Goal: Task Accomplishment & Management: Manage account settings

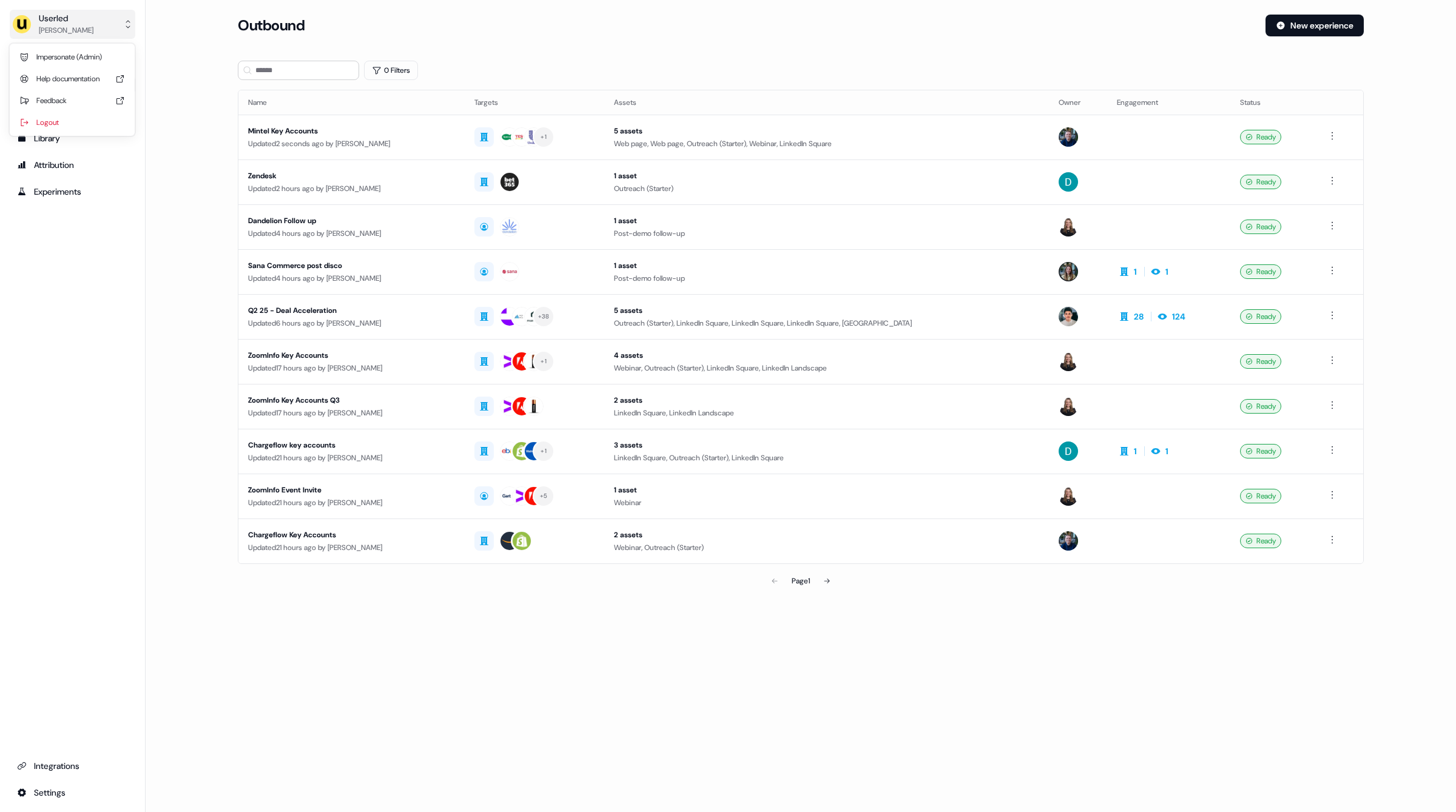
click at [71, 37] on button "Userled [PERSON_NAME]" at bounding box center [72, 24] width 125 height 29
click at [80, 335] on div "Userled Oliver Grogan Impersonate (Admin) Help documentation Feedback Logout Pr…" at bounding box center [72, 406] width 146 height 812
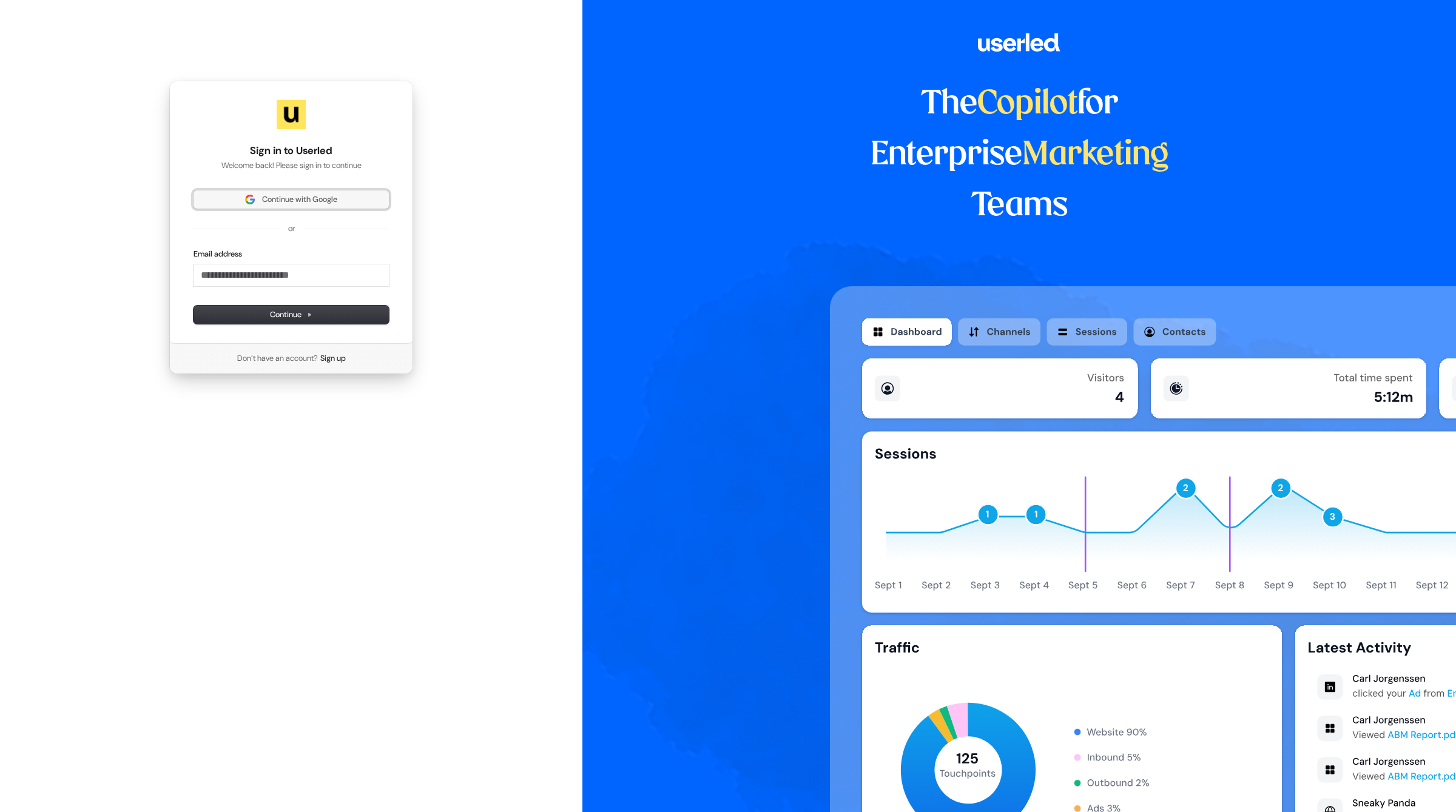
click at [264, 203] on span "Continue with Google" at bounding box center [300, 200] width 76 height 11
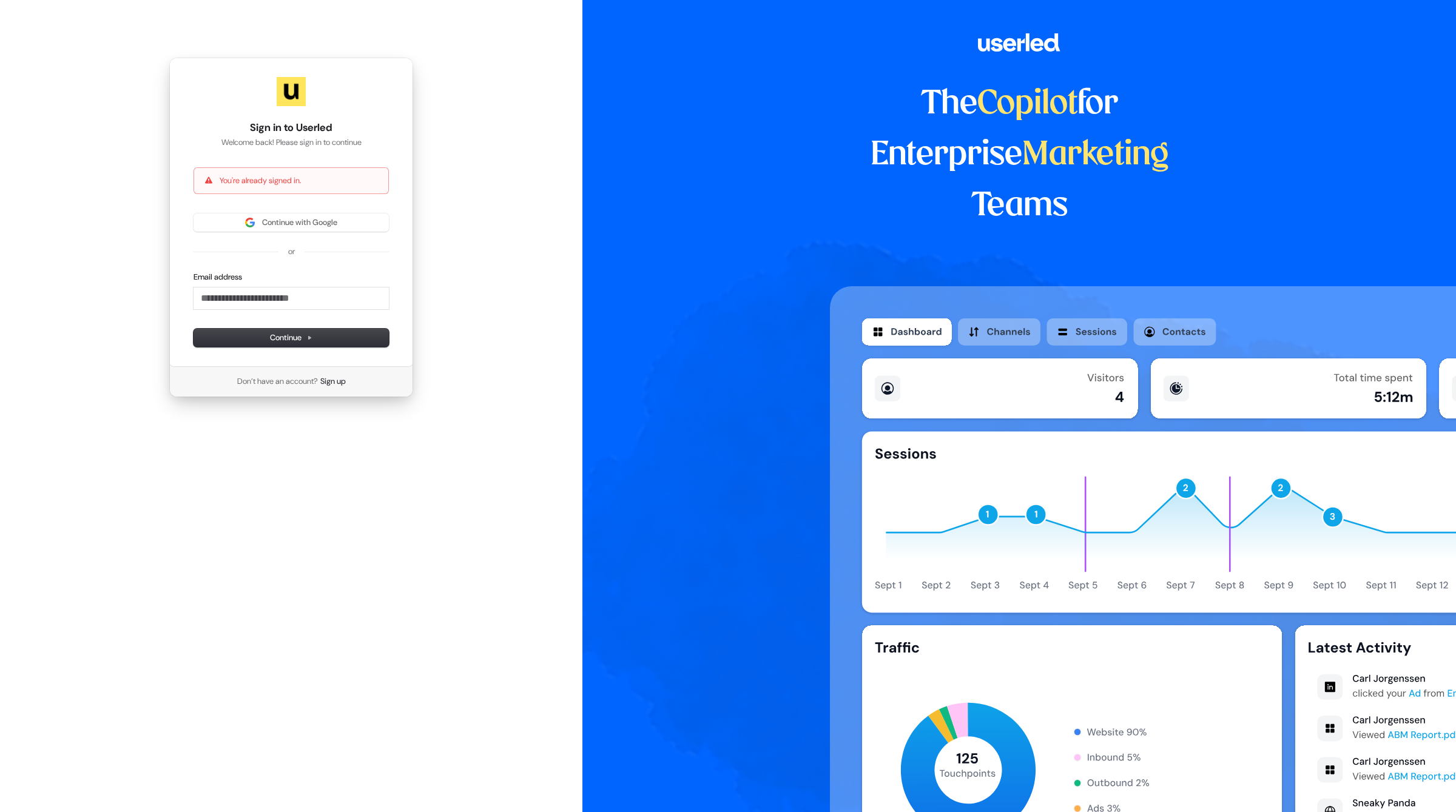
click at [721, 422] on div "The Copilot for Enterprise Marketing Teams" at bounding box center [1019, 406] width 874 height 812
click at [753, 246] on div "The Copilot for Enterprise Marketing Teams" at bounding box center [1019, 406] width 874 height 812
click at [720, 234] on div "The Copilot for Enterprise Marketing Teams" at bounding box center [1019, 406] width 874 height 812
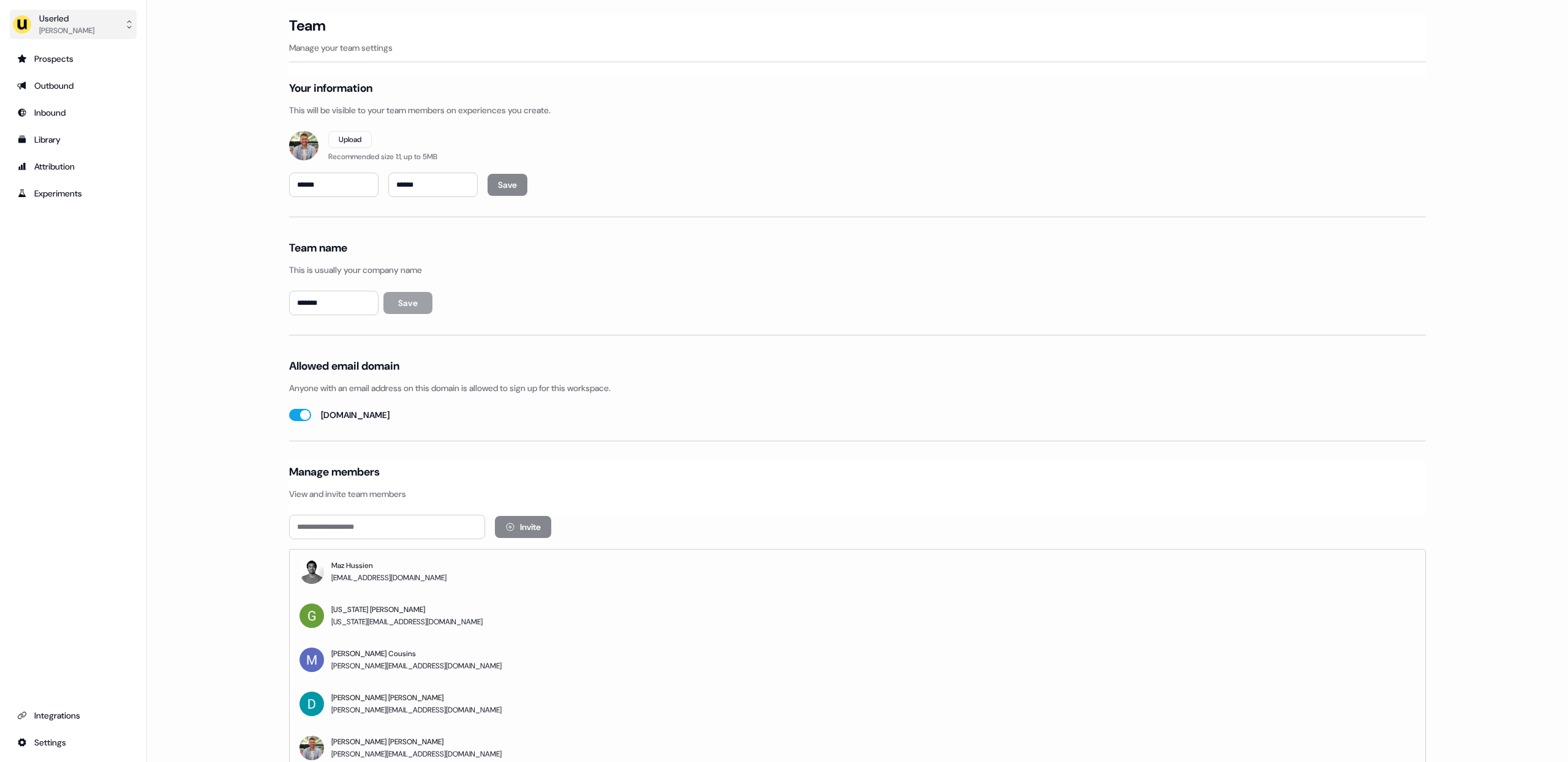
click at [42, 17] on div "Userled" at bounding box center [67, 18] width 55 height 12
click at [74, 57] on div "Impersonate (Admin)" at bounding box center [73, 58] width 116 height 22
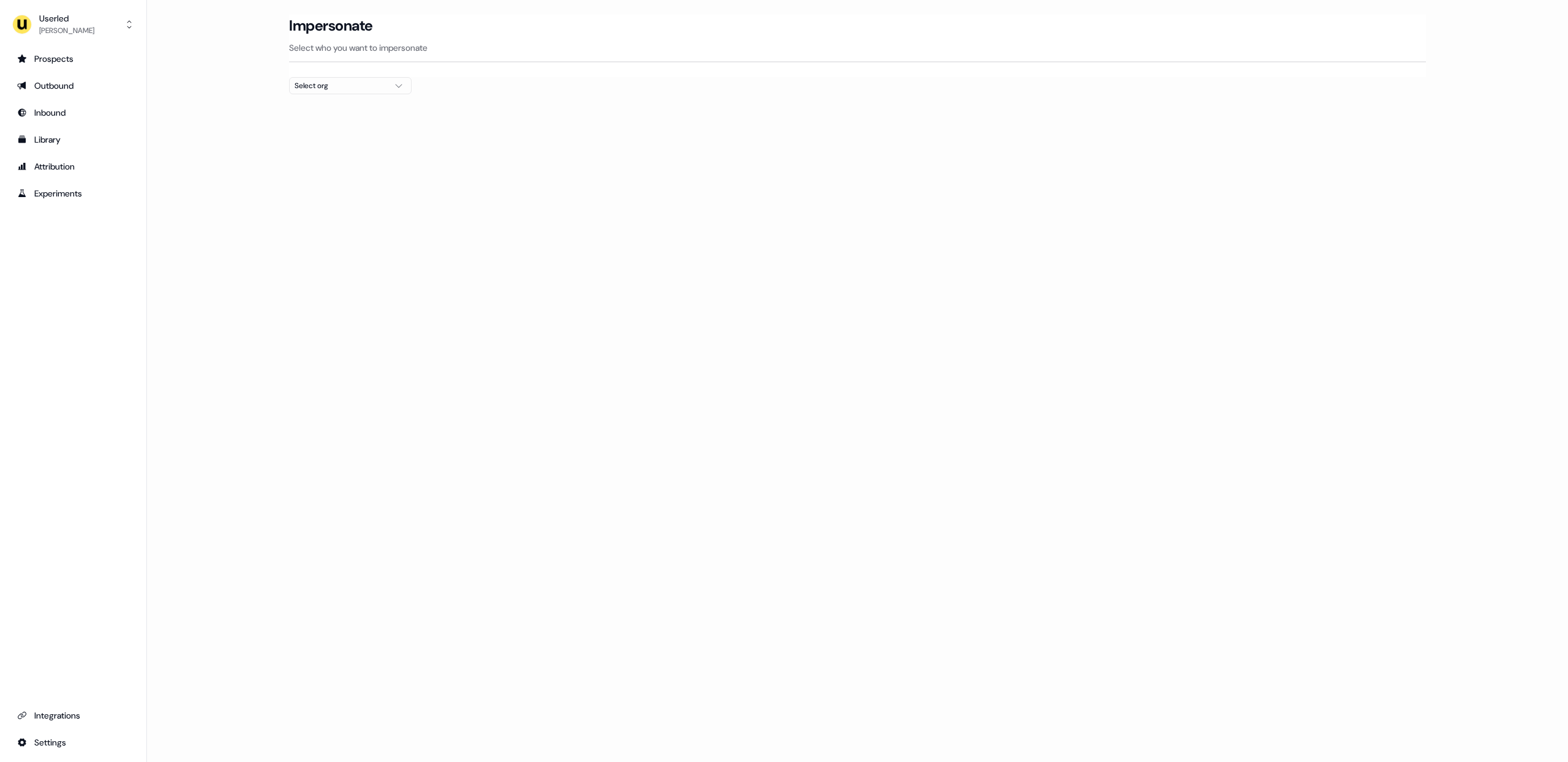
click at [356, 81] on div "Select org" at bounding box center [340, 86] width 92 height 12
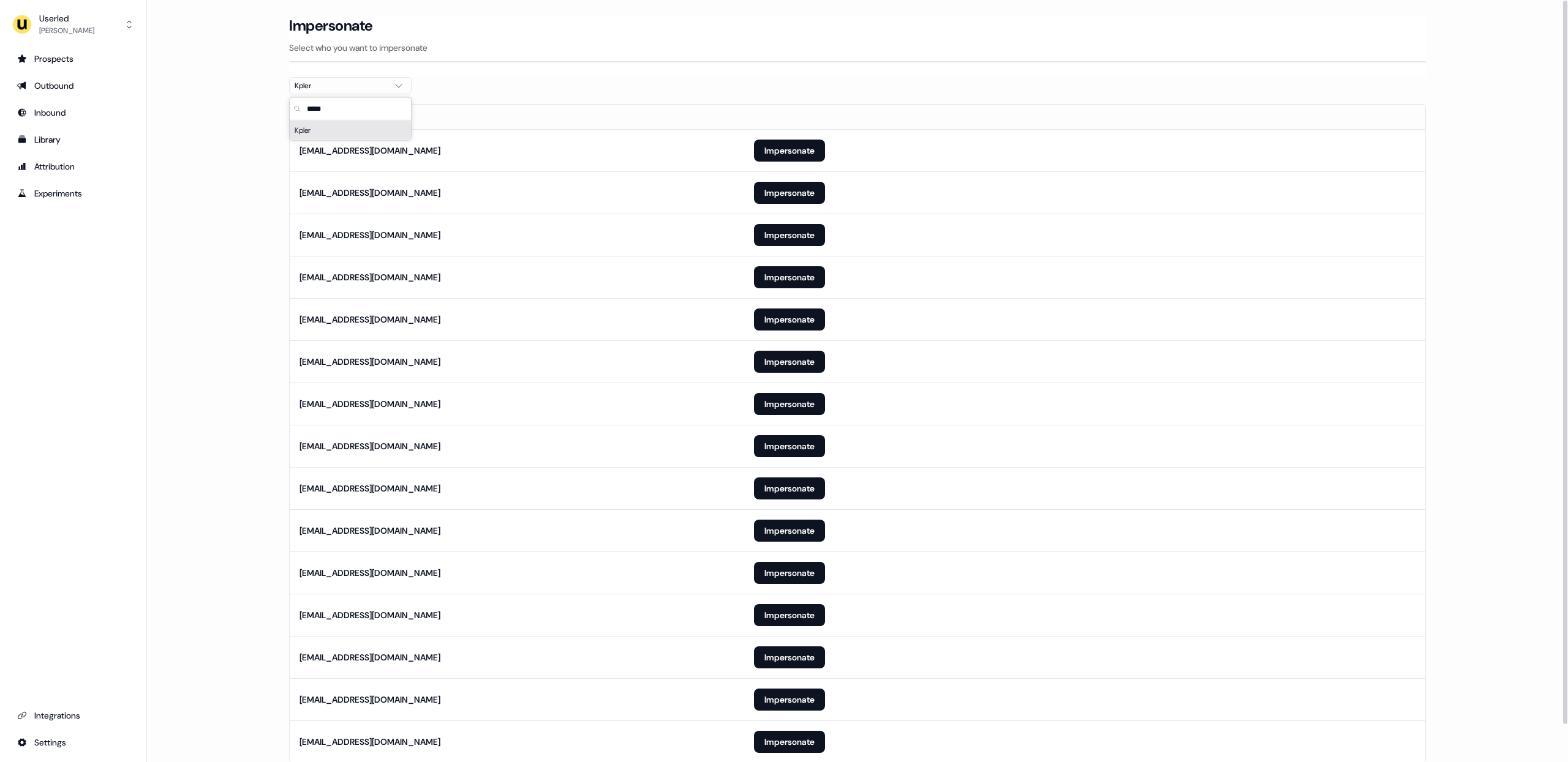
type input "*****"
click at [247, 170] on main "Loading... Impersonate Select who you want to impersonate Kpler Email fpasques@…" at bounding box center [857, 406] width 1421 height 783
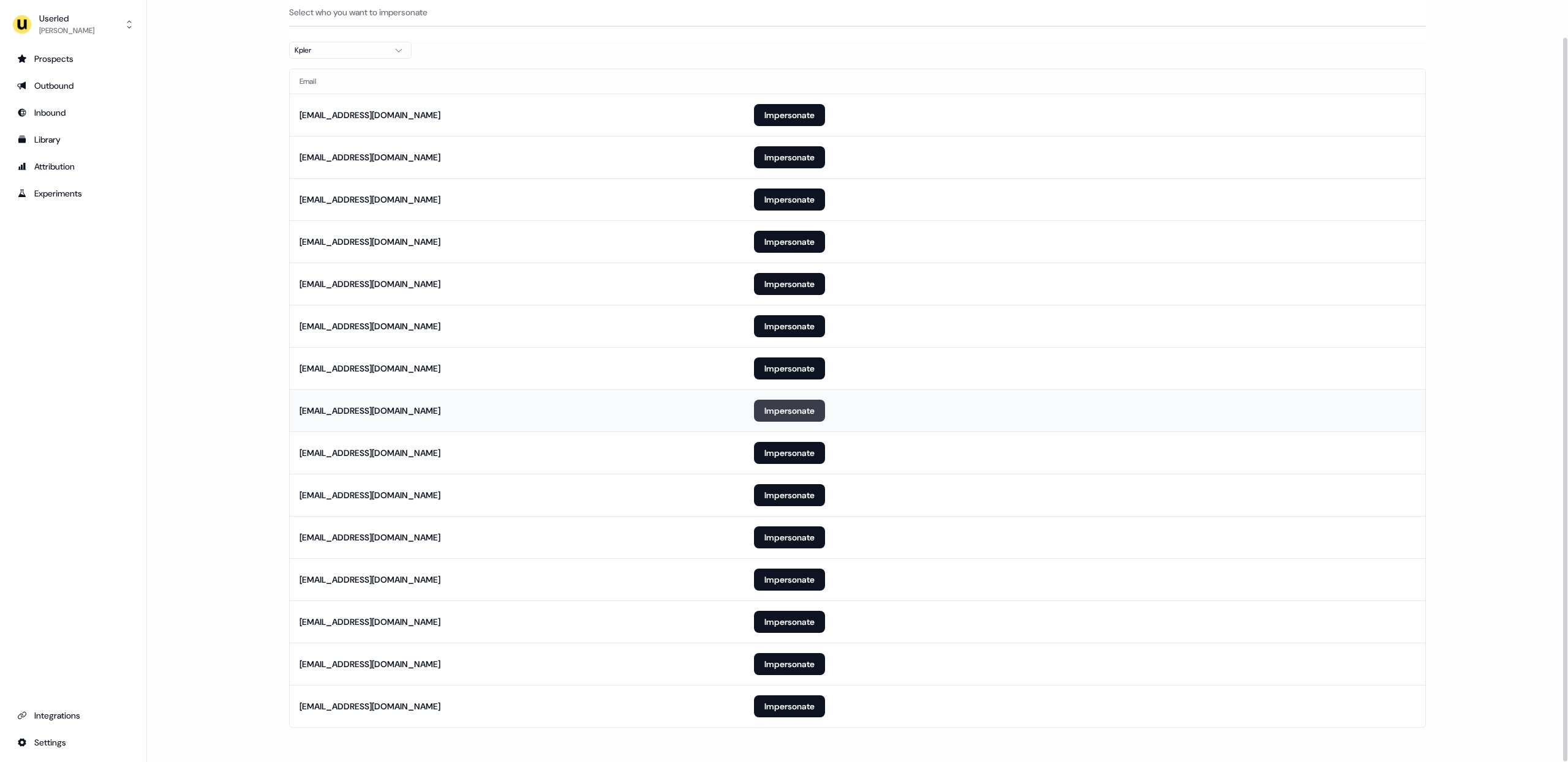
click at [789, 414] on button "Impersonate" at bounding box center [790, 411] width 71 height 22
